Goal: Task Accomplishment & Management: Manage account settings

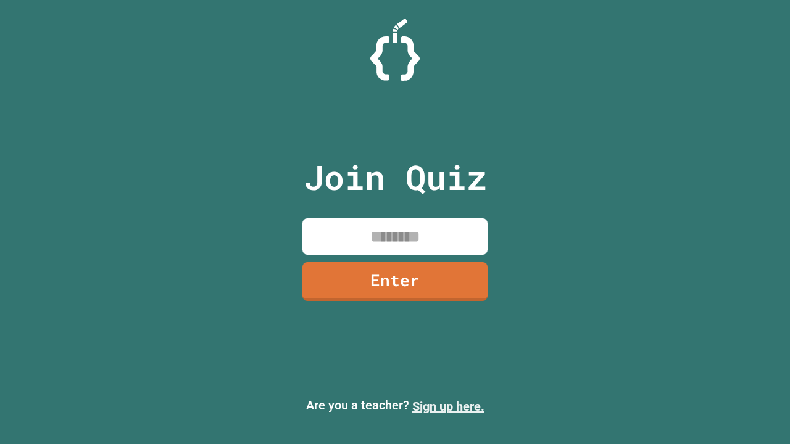
click at [448, 407] on link "Sign up here." at bounding box center [448, 406] width 72 height 15
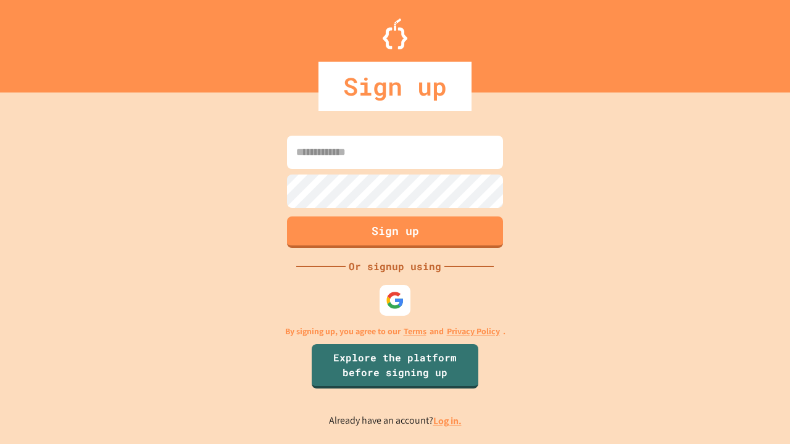
click at [448, 421] on link "Log in." at bounding box center [447, 421] width 28 height 13
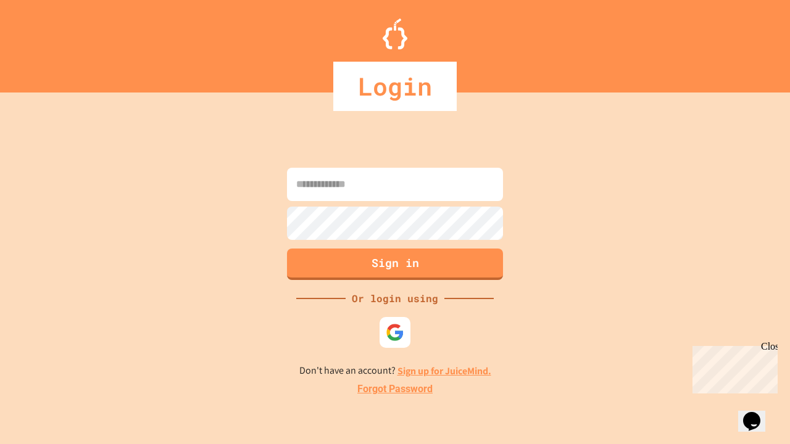
click at [395, 390] on link "Forgot Password" at bounding box center [394, 389] width 75 height 15
